Goal: Obtain resource: Download file/media

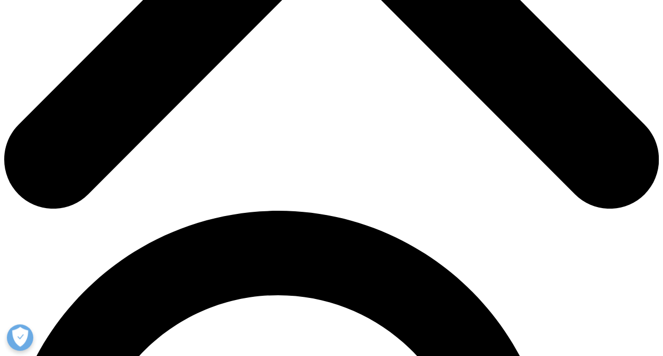
scroll to position [464, 0]
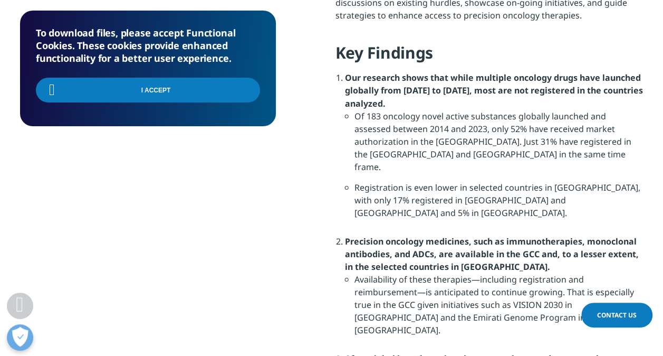
scroll to position [922, 0]
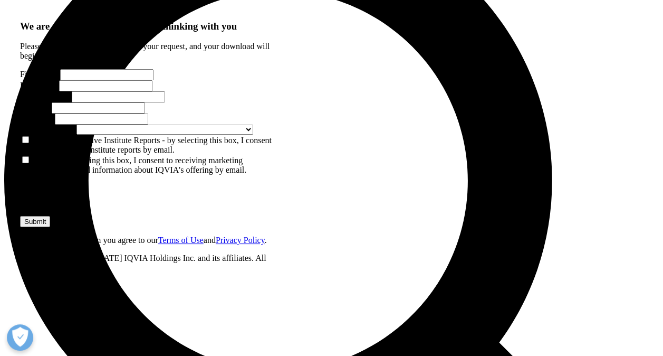
scroll to position [747, 0]
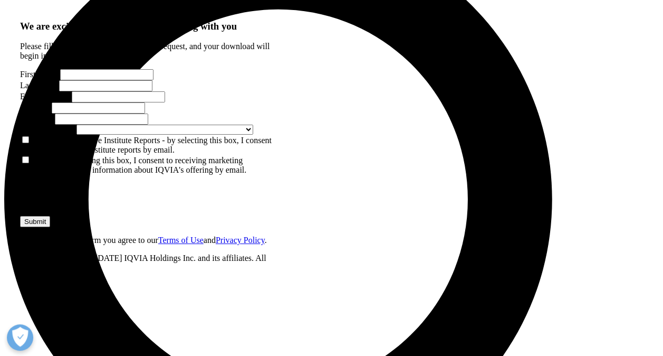
click at [107, 80] on input "First Name" at bounding box center [106, 74] width 93 height 11
type input "KHADIJA"
type input "AGOUMY"
type input "khadija.agoumy@cipla.com"
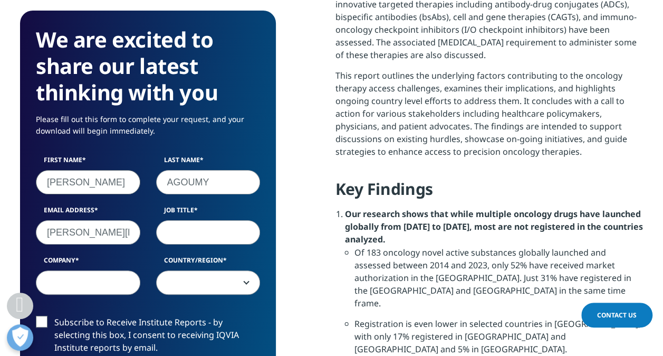
type input "Cipla"
select select "Morocco"
click at [201, 234] on input "Job Title" at bounding box center [208, 232] width 105 height 24
type input "Marketing Head"
click at [41, 321] on label "Subscribe to Receive Institute Reports - by selecting this box, I consent to re…" at bounding box center [148, 338] width 224 height 44
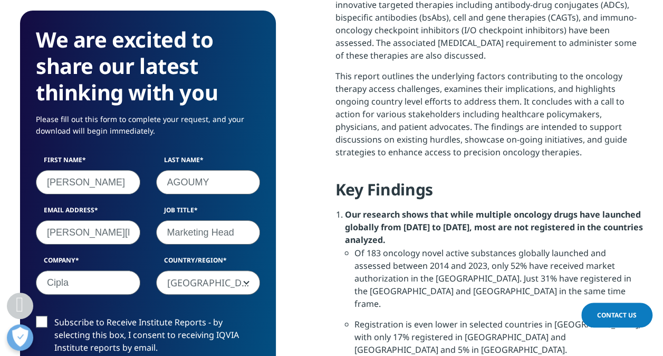
click at [54, 316] on input "Subscribe to Receive Institute Reports - by selecting this box, I consent to re…" at bounding box center [54, 316] width 0 height 0
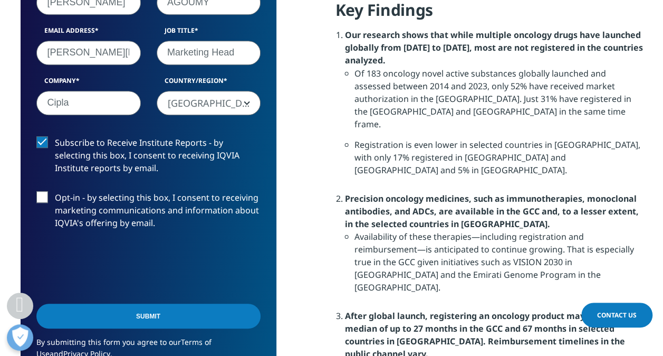
scroll to position [934, 0]
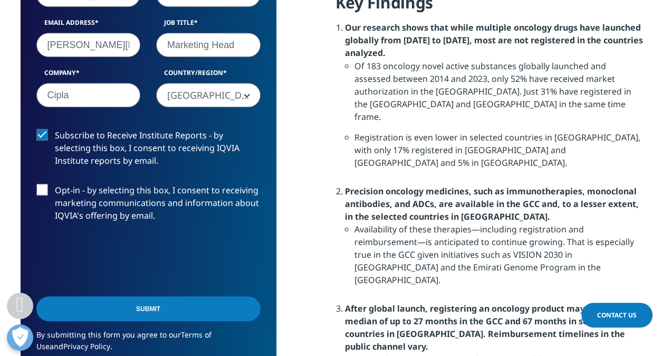
click at [146, 309] on input "Submit" at bounding box center [148, 308] width 224 height 25
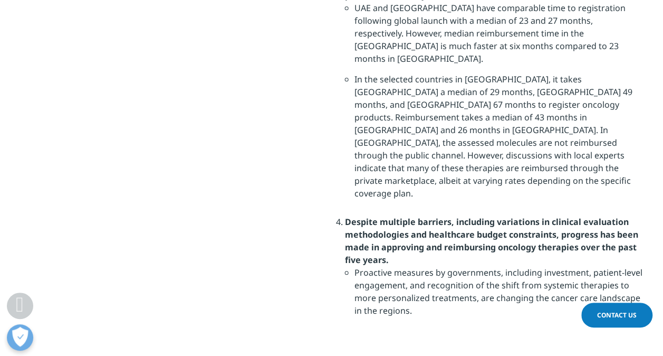
scroll to position [78, 255]
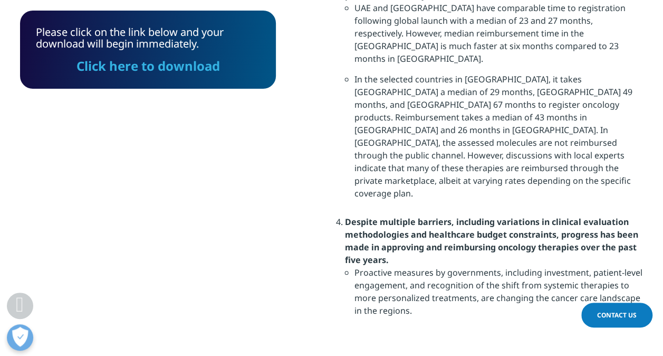
click at [109, 67] on link "Click here to download" at bounding box center [149, 65] width 144 height 17
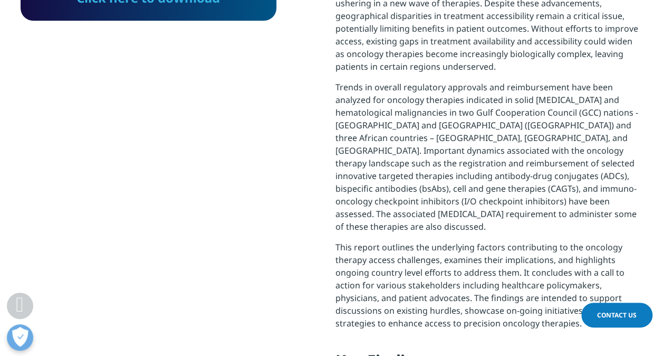
scroll to position [0, 0]
